Goal: Transaction & Acquisition: Download file/media

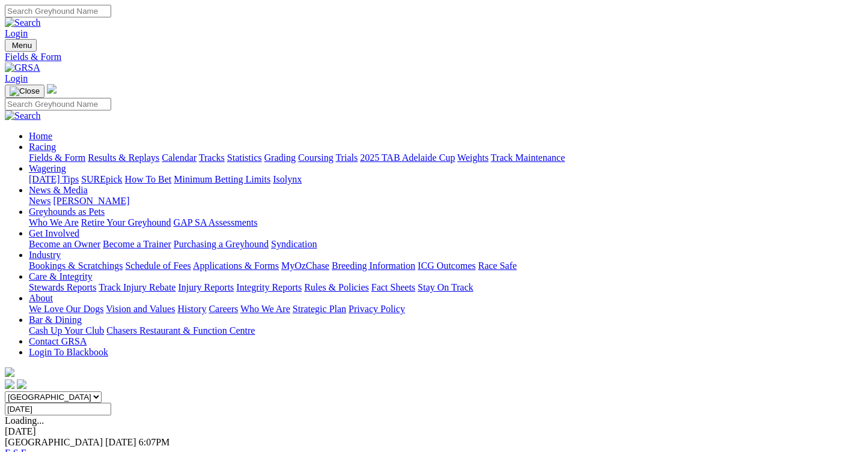
click at [102, 392] on select "South Australia New South Wales Northern Territory Queensland Tasmania Victoria…" at bounding box center [53, 397] width 97 height 11
select select "SA"
click at [45, 392] on select "South Australia New South Wales Northern Territory Queensland Tasmania Victoria…" at bounding box center [53, 397] width 97 height 11
click at [111, 403] on input "Thursday, 25 Sep 2025" at bounding box center [58, 409] width 106 height 13
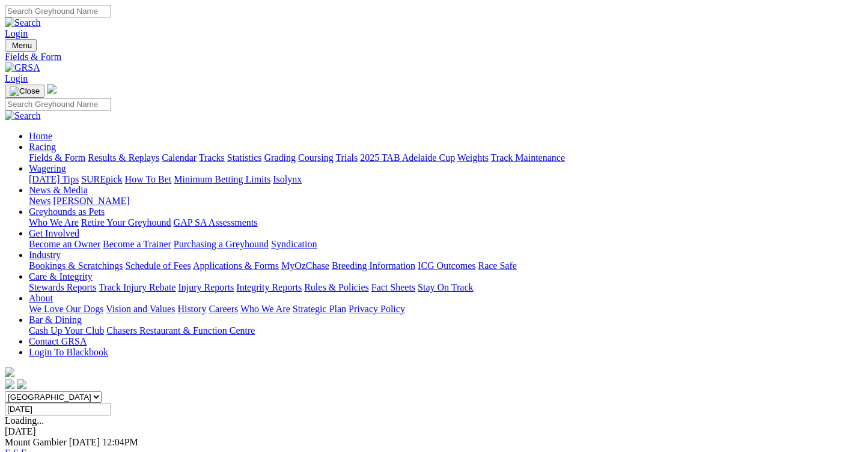
type input "Friday, 26 Sep 2025"
click at [26, 448] on link "F" at bounding box center [23, 453] width 5 height 10
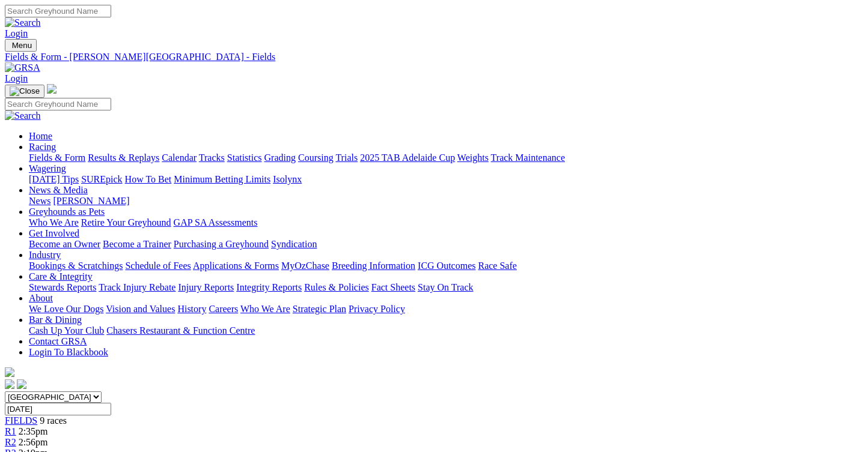
drag, startPoint x: 634, startPoint y: 318, endPoint x: 518, endPoint y: 319, distance: 116.6
click at [634, 157] on link "CSV (Excel)" at bounding box center [625, 152] width 49 height 10
click at [102, 392] on select "South Australia New South Wales Northern Territory Queensland Tasmania Victoria…" at bounding box center [53, 397] width 97 height 11
select select "QLD"
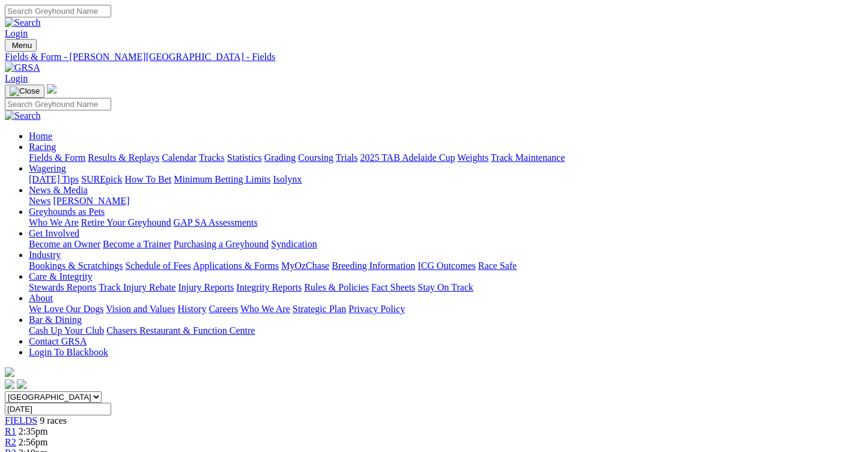
click at [45, 392] on select "South Australia New South Wales Northern Territory Queensland Tasmania Victoria…" at bounding box center [53, 397] width 97 height 11
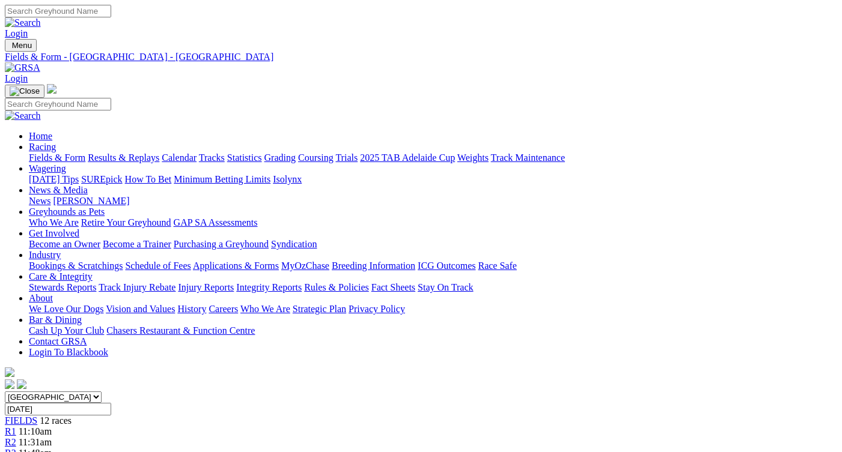
click at [635, 157] on link "CSV (Excel)" at bounding box center [625, 152] width 49 height 10
click at [111, 403] on input "[DATE]" at bounding box center [58, 409] width 106 height 13
type input "[DATE]"
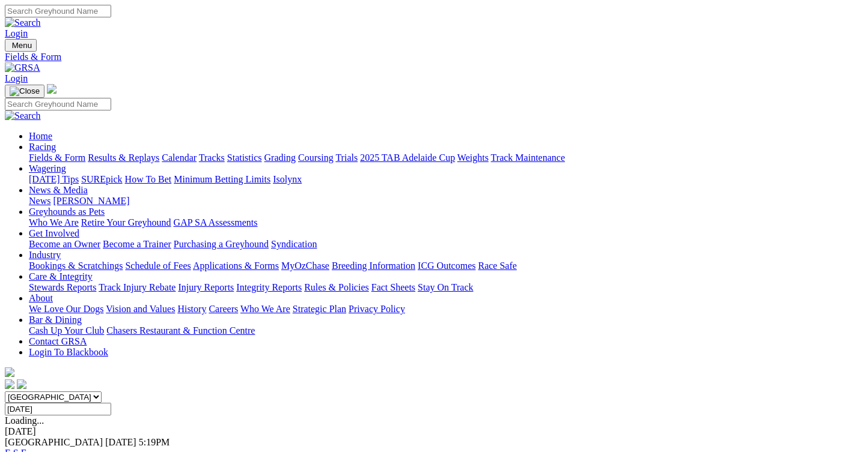
click at [26, 448] on link "F" at bounding box center [23, 453] width 5 height 10
drag, startPoint x: 647, startPoint y: 271, endPoint x: 646, endPoint y: 279, distance: 7.9
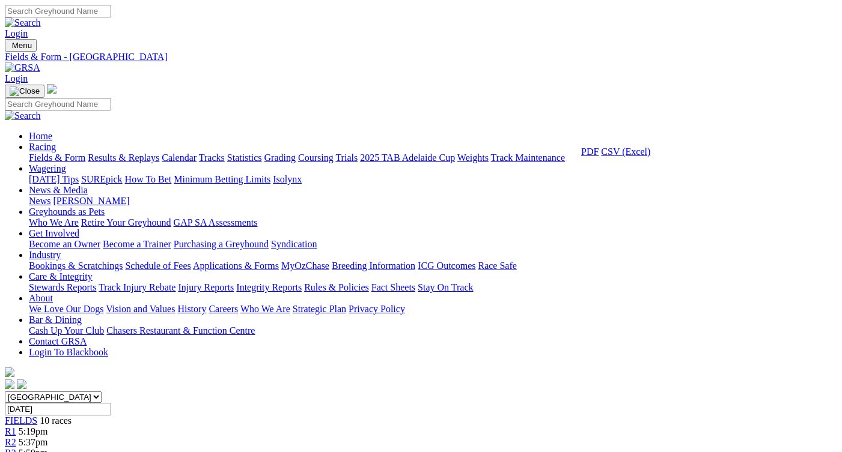
click at [638, 157] on link "CSV (Excel)" at bounding box center [625, 152] width 49 height 10
click at [102, 392] on select "[GEOGRAPHIC_DATA] [GEOGRAPHIC_DATA] [GEOGRAPHIC_DATA] [GEOGRAPHIC_DATA] [GEOGRA…" at bounding box center [53, 397] width 97 height 11
select select "SA"
click at [45, 392] on select "[GEOGRAPHIC_DATA] [GEOGRAPHIC_DATA] [GEOGRAPHIC_DATA] [GEOGRAPHIC_DATA] [GEOGRA…" at bounding box center [53, 397] width 97 height 11
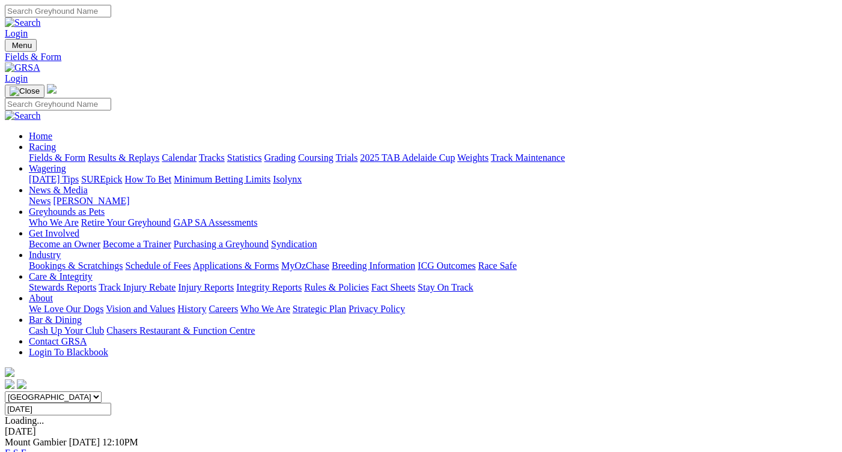
click at [26, 448] on link "F" at bounding box center [23, 453] width 5 height 10
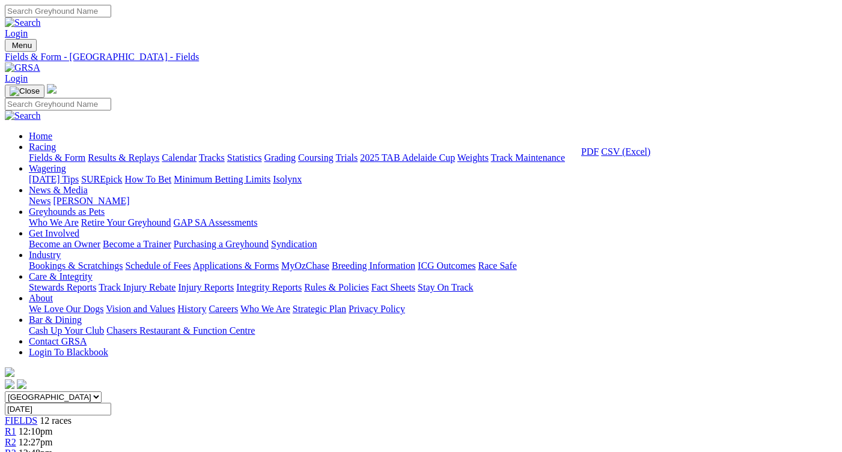
click at [639, 157] on link "CSV (Excel)" at bounding box center [625, 152] width 49 height 10
